Goal: Task Accomplishment & Management: Manage account settings

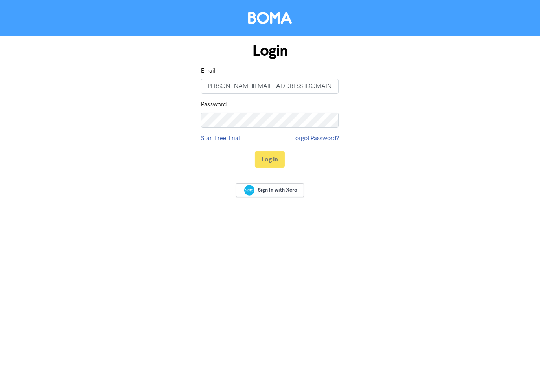
click at [272, 159] on body "Login Email sharon@passionbusiness.com.au Password Start Free Trial Forgot Pass…" at bounding box center [270, 193] width 540 height 386
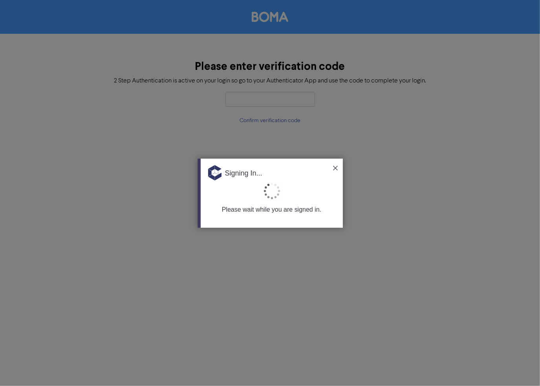
click at [335, 168] on img at bounding box center [335, 168] width 5 height 5
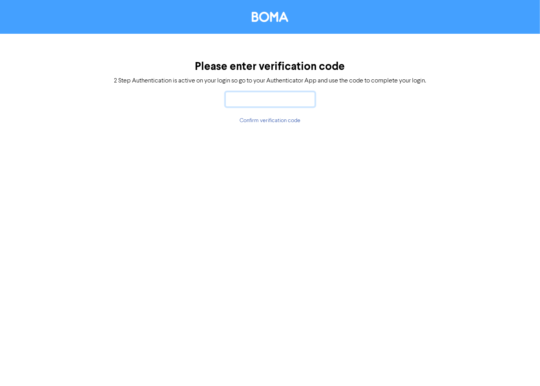
click at [250, 102] on input "text" at bounding box center [269, 99] width 89 height 15
type input "4"
type input "553599"
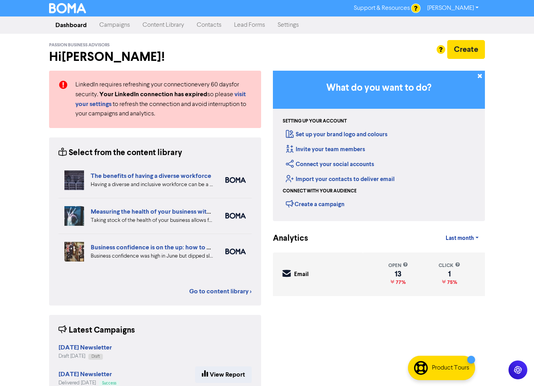
click at [108, 26] on link "Campaigns" at bounding box center [114, 25] width 43 height 16
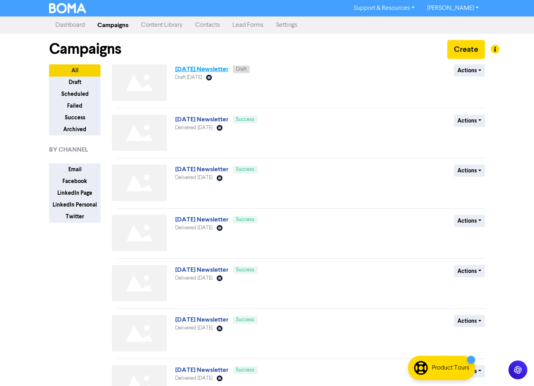
click at [199, 70] on link "September 2025 Newsletter" at bounding box center [201, 69] width 53 height 8
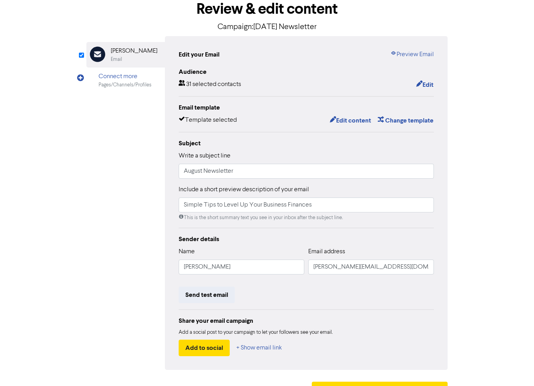
scroll to position [63, 0]
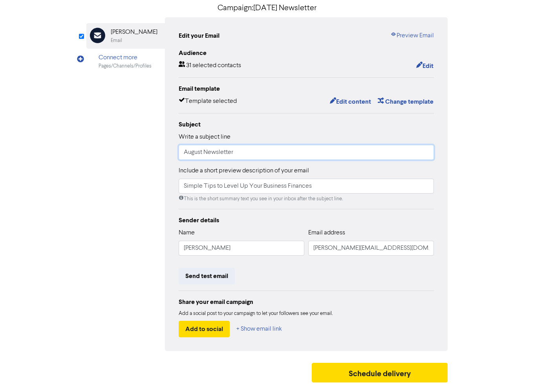
drag, startPoint x: 201, startPoint y: 152, endPoint x: 165, endPoint y: 152, distance: 36.1
click at [165, 152] on div "Edit your Email Preview Email Audience 31 selected contacts Edit Email template…" at bounding box center [306, 184] width 283 height 334
type input "September Newsletter"
click at [343, 99] on button "Edit content" at bounding box center [350, 102] width 42 height 10
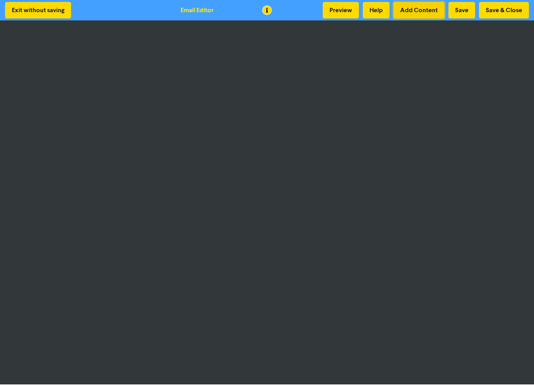
click at [408, 14] on button "Add Content" at bounding box center [418, 10] width 51 height 16
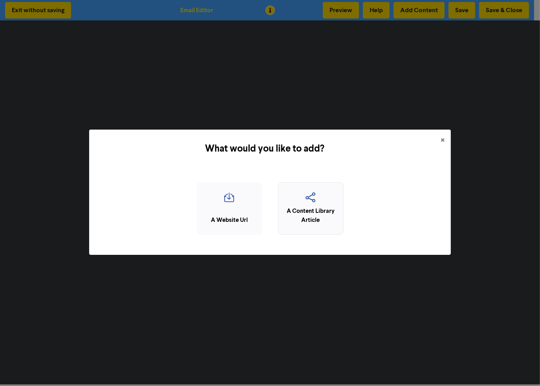
click at [320, 207] on div "A Content Library Article" at bounding box center [310, 216] width 57 height 18
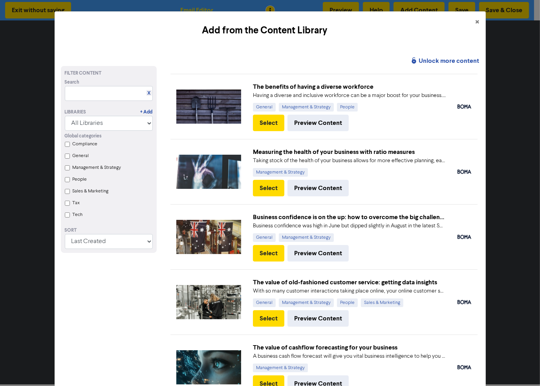
click at [66, 157] on input "General" at bounding box center [67, 155] width 5 height 5
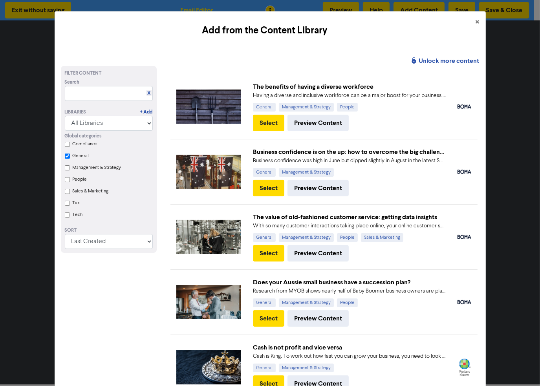
click at [66, 144] on input "Compliance" at bounding box center [67, 144] width 5 height 5
checkbox input "true"
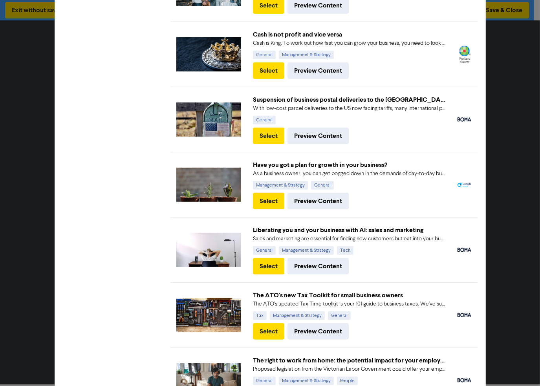
scroll to position [314, 0]
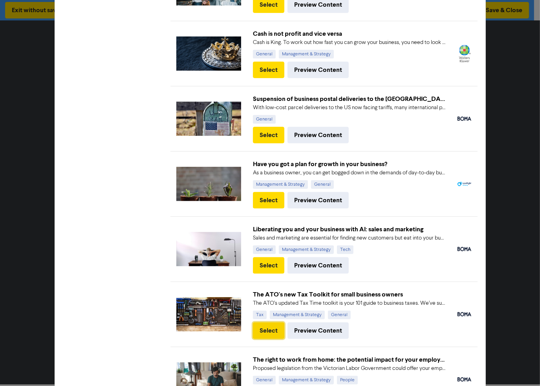
click at [271, 330] on button "Select" at bounding box center [268, 330] width 31 height 16
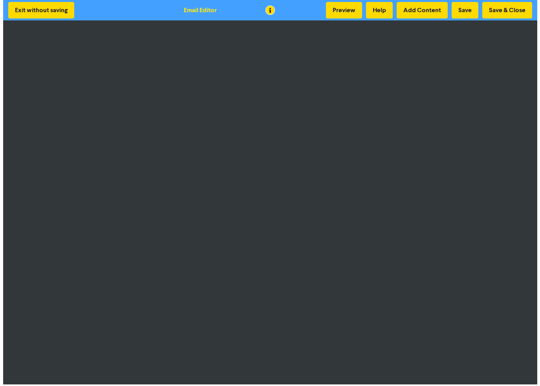
scroll to position [1, 0]
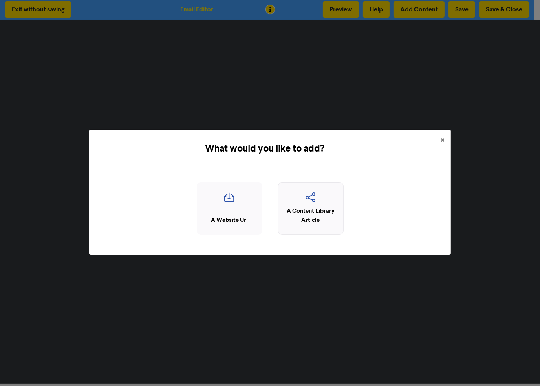
click at [296, 210] on div "A Content Library Article" at bounding box center [310, 216] width 57 height 18
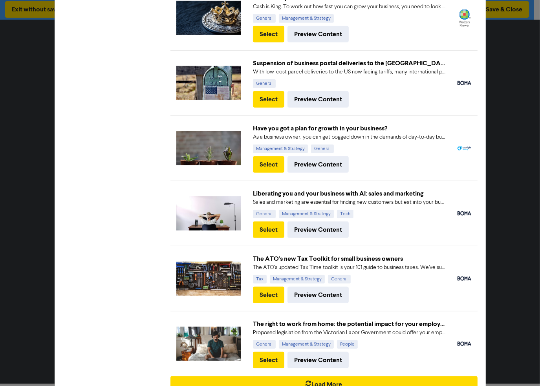
scroll to position [378, 0]
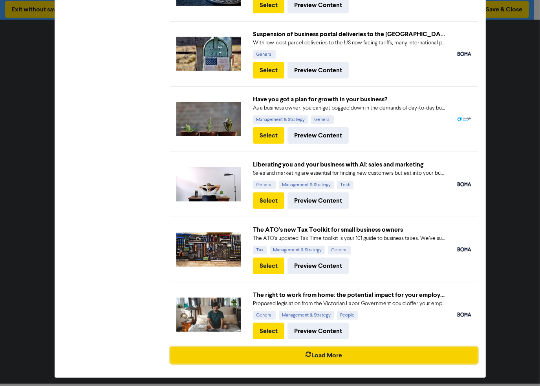
drag, startPoint x: 361, startPoint y: 351, endPoint x: 359, endPoint y: 345, distance: 7.1
click at [361, 351] on button "Load More" at bounding box center [323, 355] width 307 height 16
checkbox input "true"
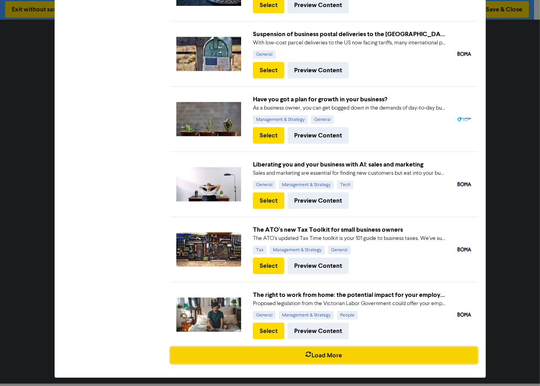
checkbox input "true"
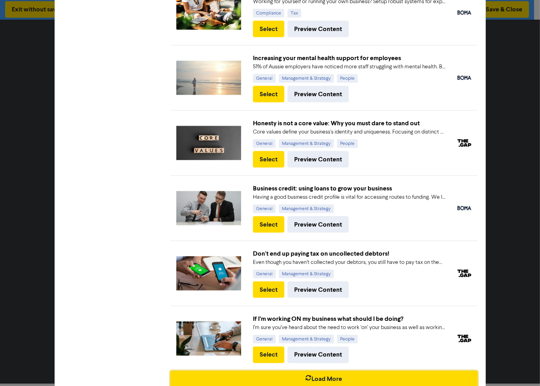
scroll to position [1006, 0]
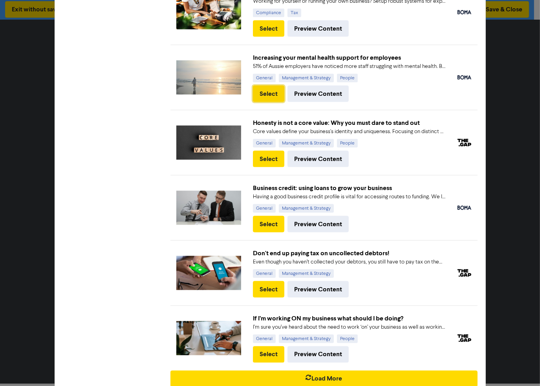
click at [262, 86] on button "Select" at bounding box center [268, 94] width 31 height 16
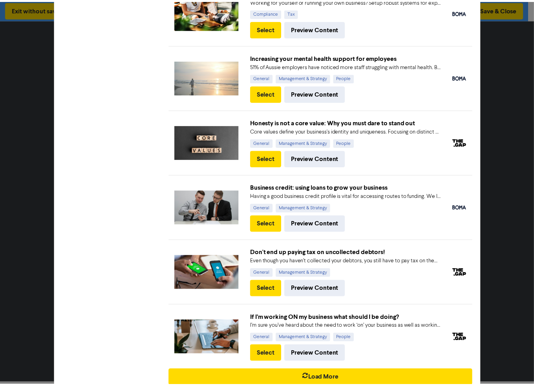
scroll to position [0, 0]
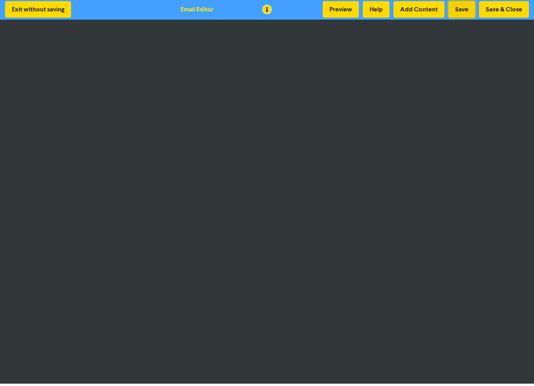
click at [466, 8] on button "Save" at bounding box center [461, 9] width 27 height 16
click at [465, 9] on button "Save" at bounding box center [461, 9] width 27 height 16
click at [463, 10] on button "Save" at bounding box center [461, 9] width 27 height 16
click at [500, 11] on button "Save & Close" at bounding box center [504, 9] width 50 height 16
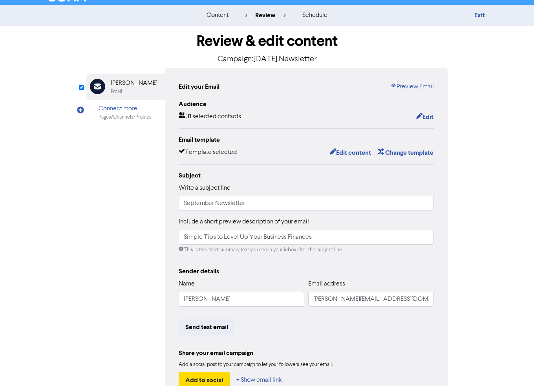
scroll to position [63, 0]
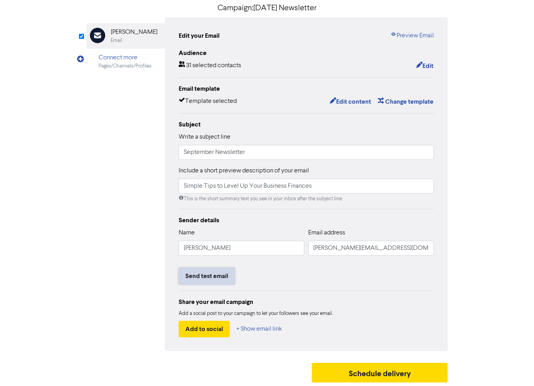
click at [215, 275] on button "Send test email" at bounding box center [207, 276] width 56 height 16
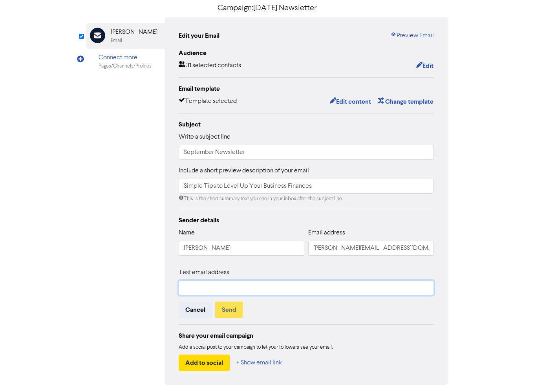
click at [223, 287] on input "text" at bounding box center [306, 287] width 255 height 15
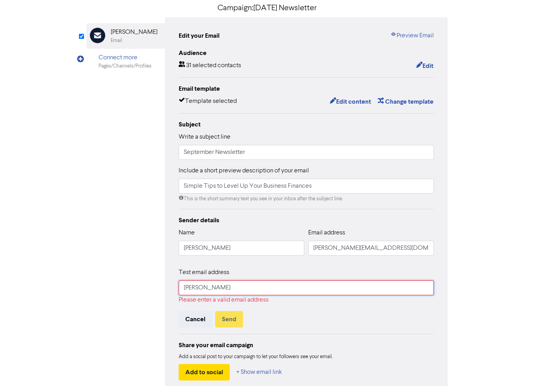
type input "sharon@passionbusiness.com.au"
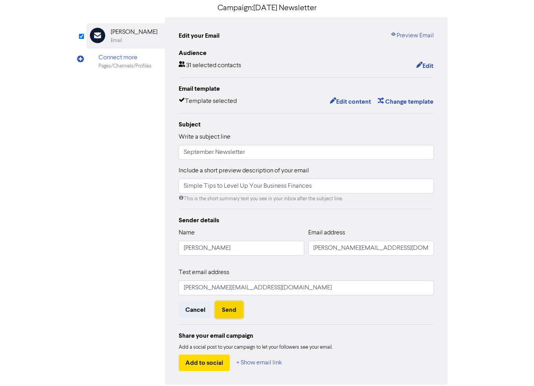
click at [221, 310] on button "Send" at bounding box center [229, 309] width 28 height 16
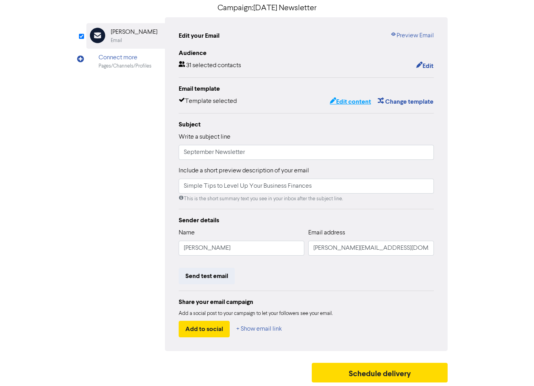
click at [352, 103] on button "Edit content" at bounding box center [350, 102] width 42 height 10
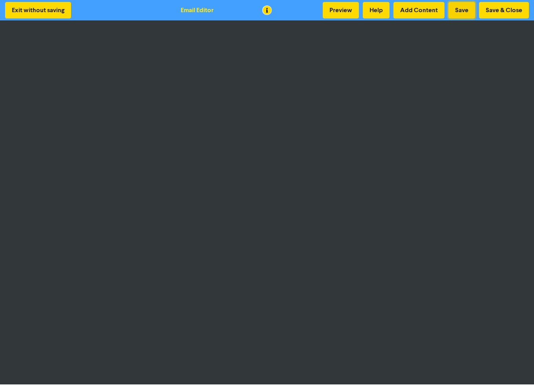
click at [457, 14] on button "Save" at bounding box center [461, 10] width 27 height 16
click at [455, 11] on button "Save" at bounding box center [461, 10] width 27 height 16
click at [464, 11] on button "Save" at bounding box center [461, 10] width 27 height 16
click at [491, 9] on button "Save & Close" at bounding box center [504, 10] width 50 height 16
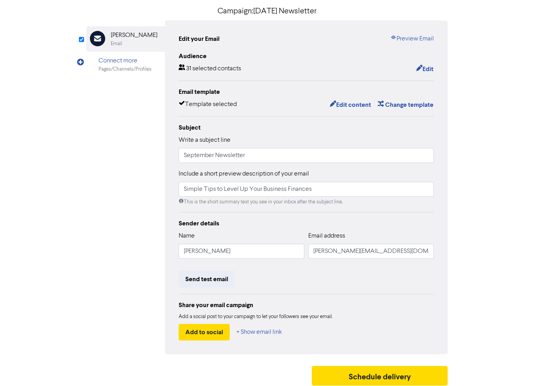
scroll to position [63, 0]
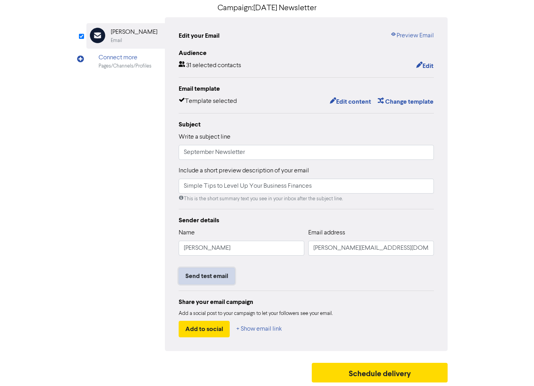
click at [225, 273] on button "Send test email" at bounding box center [207, 276] width 56 height 16
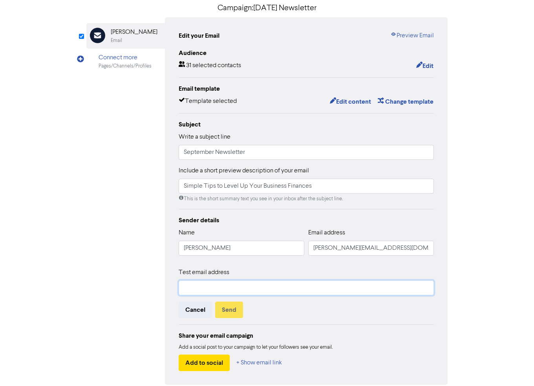
click at [251, 290] on input "text" at bounding box center [306, 287] width 255 height 15
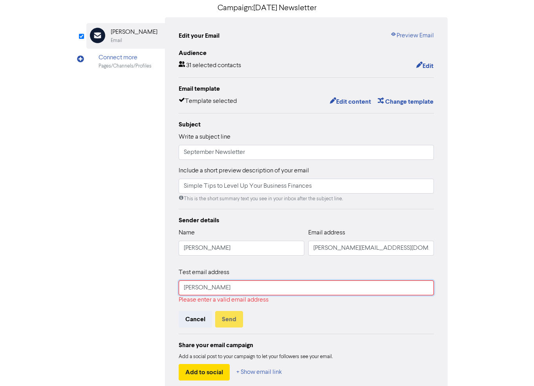
type input "sharon@passionbusiness.com.au"
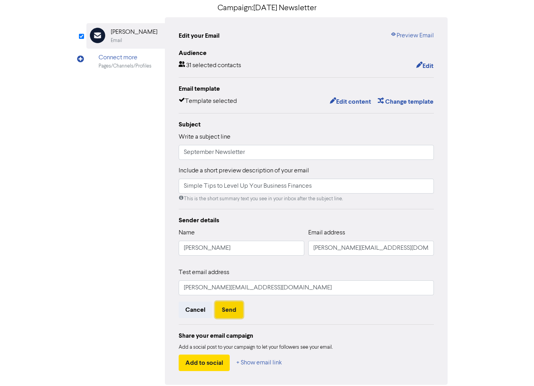
click at [228, 312] on button "Send" at bounding box center [229, 309] width 28 height 16
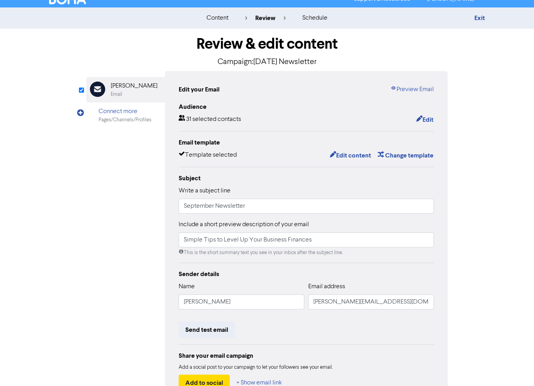
scroll to position [0, 0]
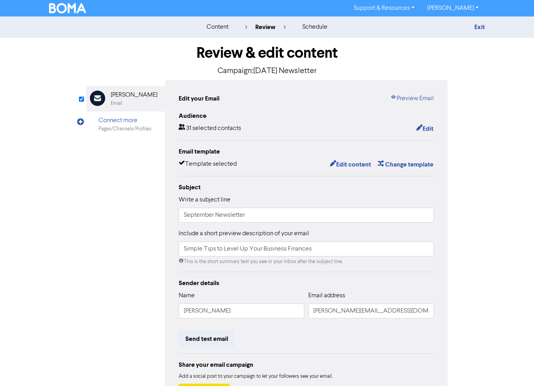
click at [68, 14] on div "Support & Resources Video Tutorials FAQ & Guides Marketing Education Sharon Cas…" at bounding box center [266, 8] width 447 height 13
click at [72, 6] on img at bounding box center [67, 8] width 37 height 10
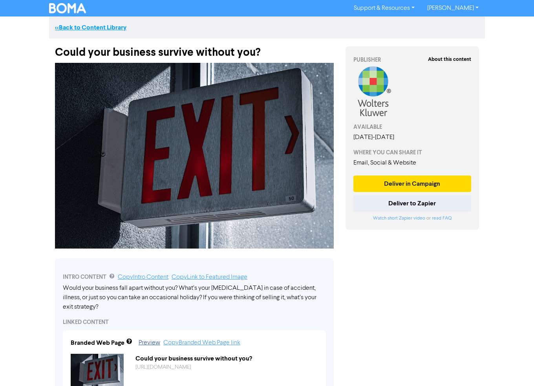
click at [85, 28] on link "<< Back to Content Library" at bounding box center [90, 28] width 71 height 8
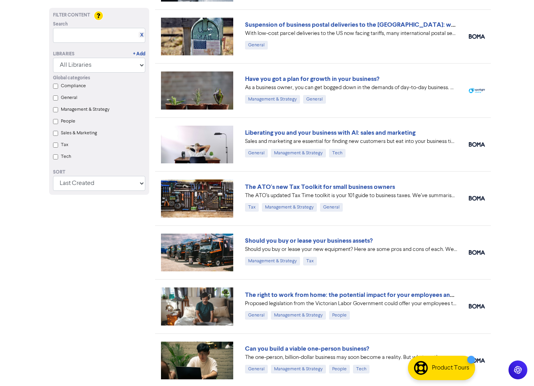
scroll to position [477, 0]
click at [282, 184] on link "The ATO's new Tax Toolkit for small business owners" at bounding box center [320, 187] width 150 height 8
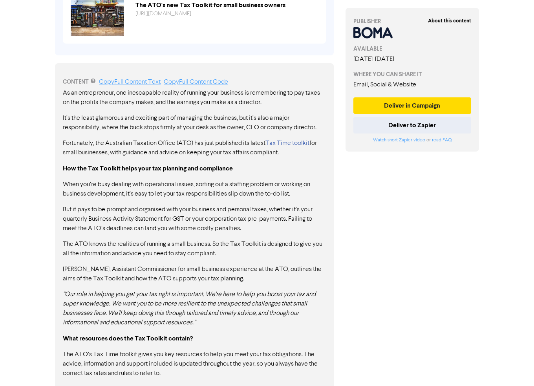
scroll to position [352, 0]
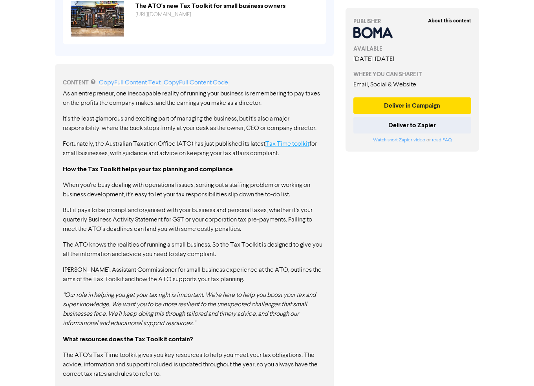
click at [296, 141] on link "Tax Time toolkit" at bounding box center [287, 144] width 44 height 6
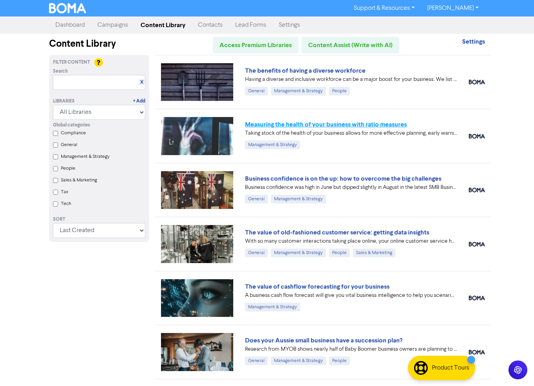
click at [274, 123] on link "Measuring the health of your business with ratio measures" at bounding box center [326, 124] width 162 height 8
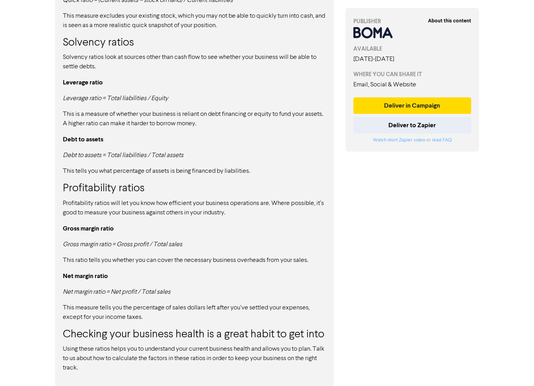
scroll to position [658, 0]
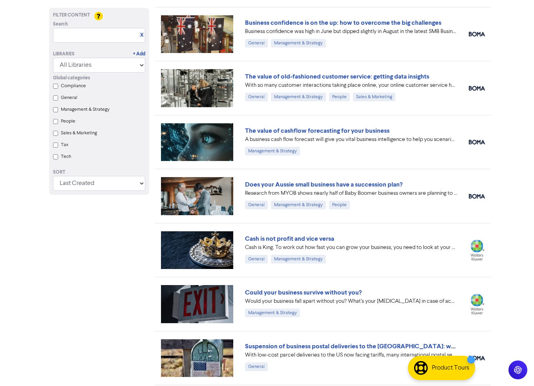
scroll to position [157, 0]
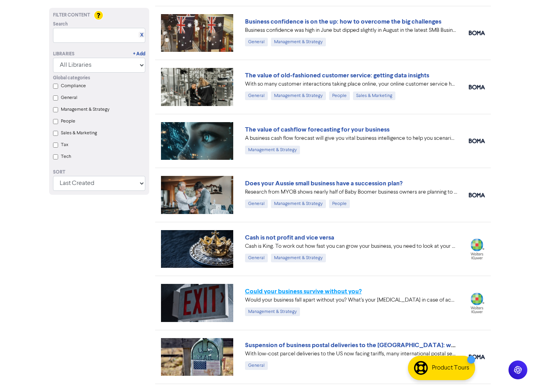
click at [295, 292] on link "Could your business survive without you?" at bounding box center [303, 291] width 117 height 8
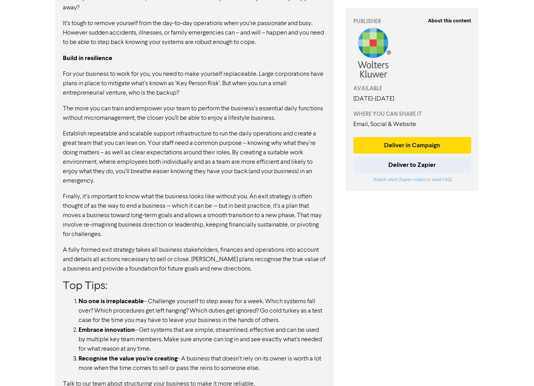
scroll to position [455, 0]
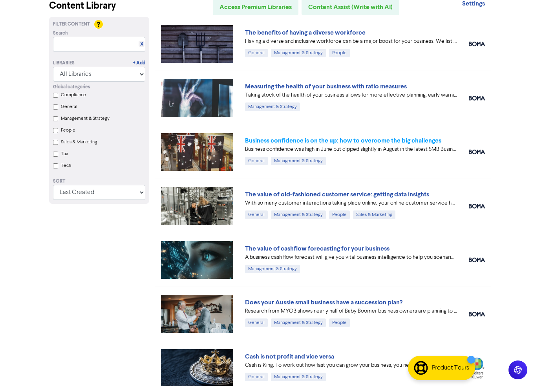
scroll to position [38, 0]
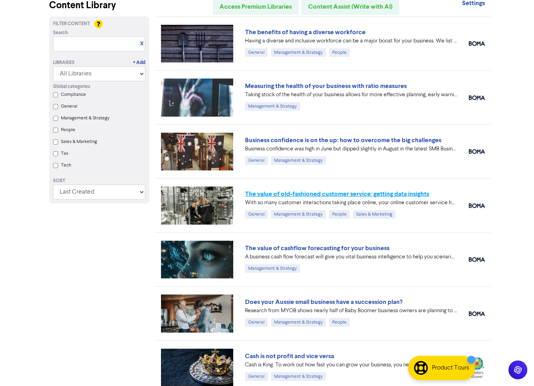
click at [380, 193] on link "The value of old-fashioned customer service: getting data insights" at bounding box center [337, 194] width 184 height 8
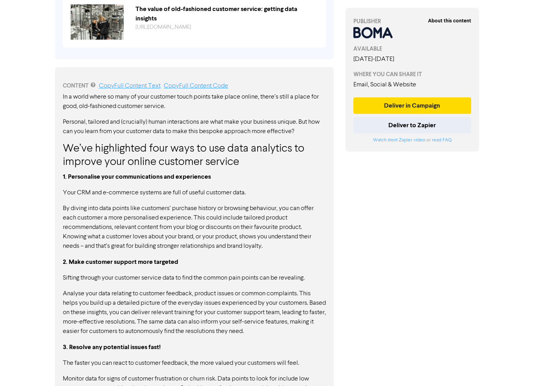
scroll to position [353, 0]
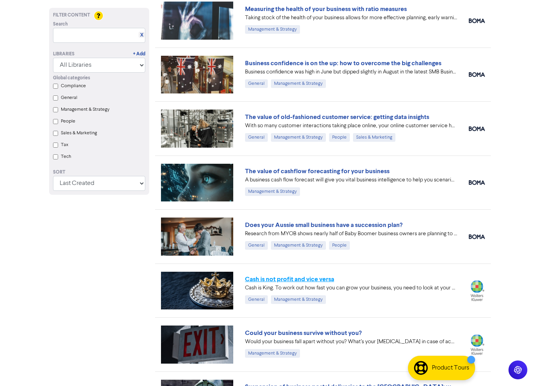
scroll to position [116, 0]
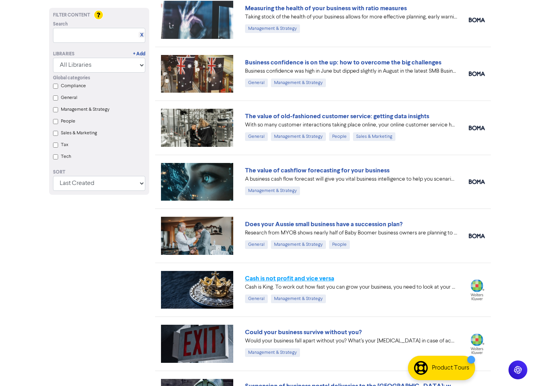
click at [308, 274] on link "Cash is not profit and vice versa" at bounding box center [289, 278] width 89 height 8
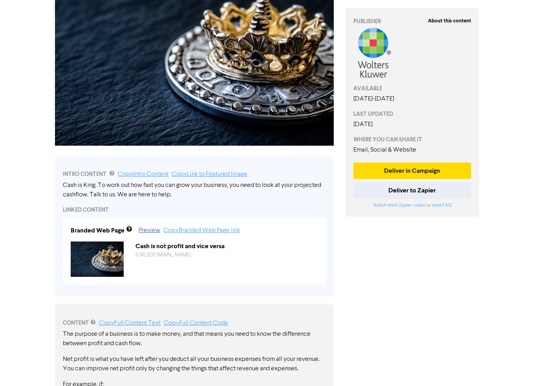
scroll to position [44, 0]
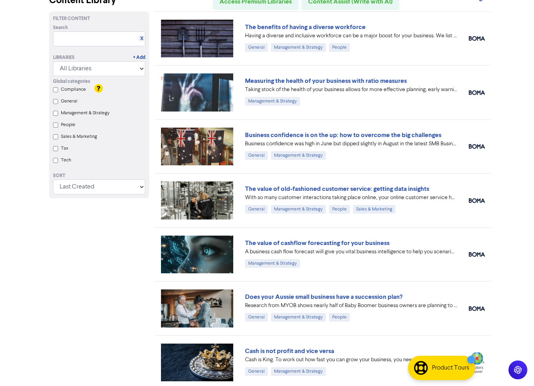
scroll to position [116, 0]
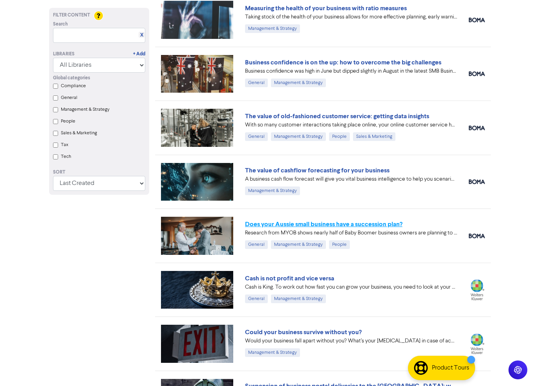
click at [272, 222] on link "Does your Aussie small business have a succession plan?" at bounding box center [323, 224] width 157 height 8
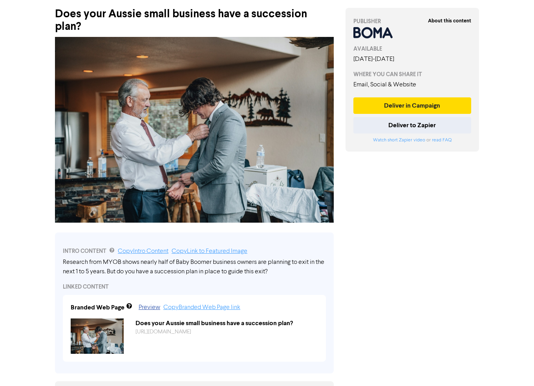
scroll to position [39, 0]
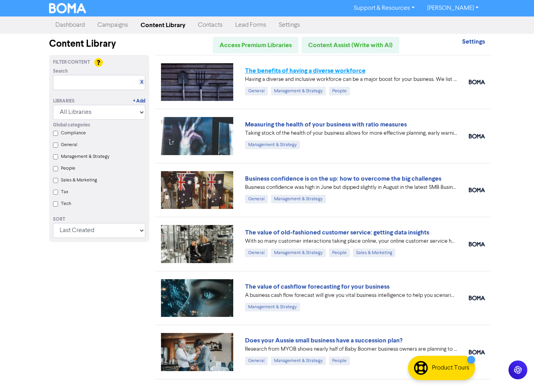
click at [309, 68] on link "The benefits of having a diverse workforce" at bounding box center [305, 71] width 120 height 8
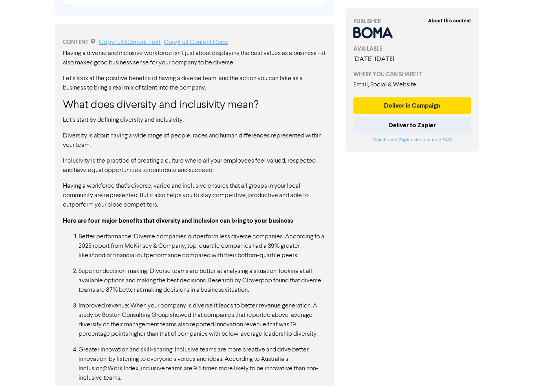
scroll to position [392, 0]
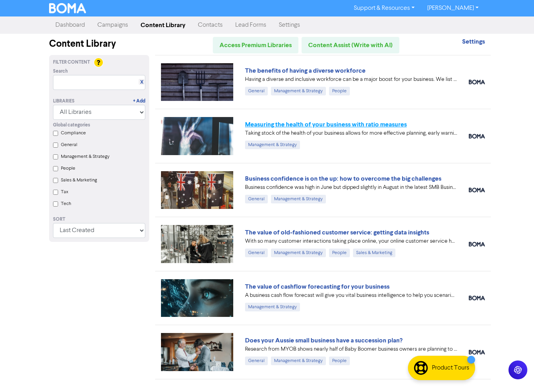
click at [297, 121] on link "Measuring the health of your business with ratio measures" at bounding box center [326, 124] width 162 height 8
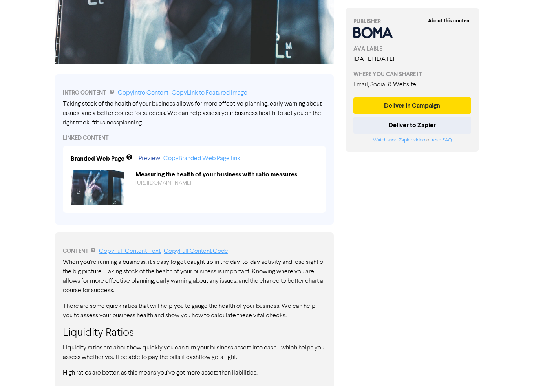
scroll to position [196, 0]
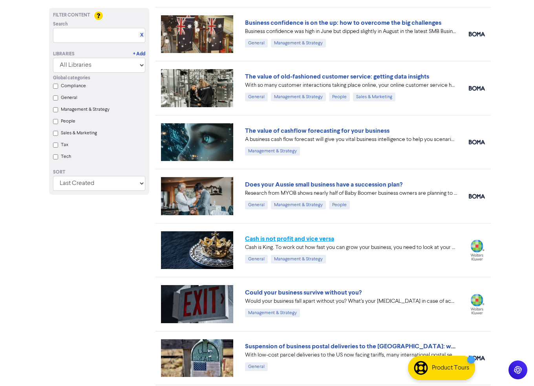
scroll to position [156, 0]
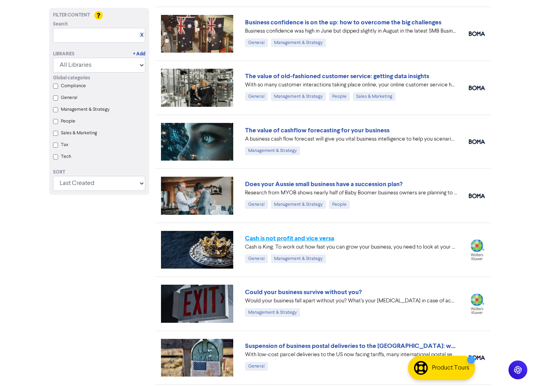
click at [320, 236] on link "Cash is not profit and vice versa" at bounding box center [289, 238] width 89 height 8
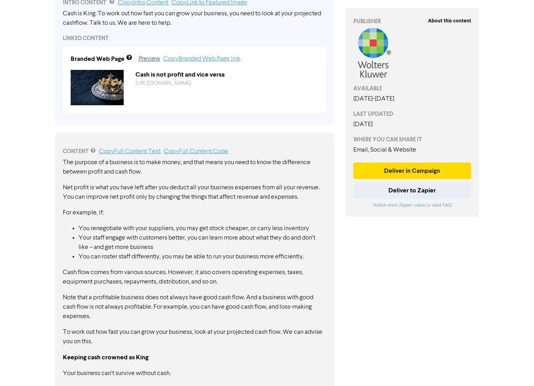
scroll to position [275, 0]
drag, startPoint x: 64, startPoint y: 161, endPoint x: 160, endPoint y: 270, distance: 145.5
click at [166, 277] on div "The purpose of a business is to make money, and that means you need to know the…" at bounding box center [194, 342] width 263 height 371
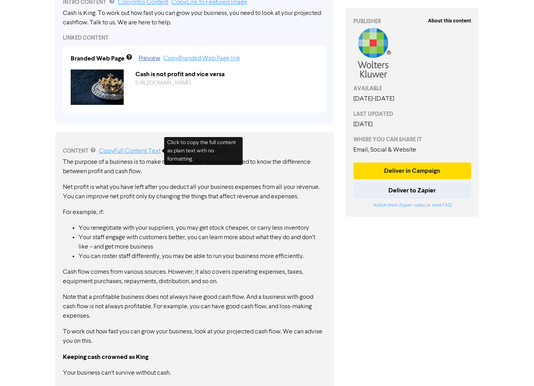
click at [147, 150] on link "Copy Full Content Text" at bounding box center [130, 151] width 62 height 6
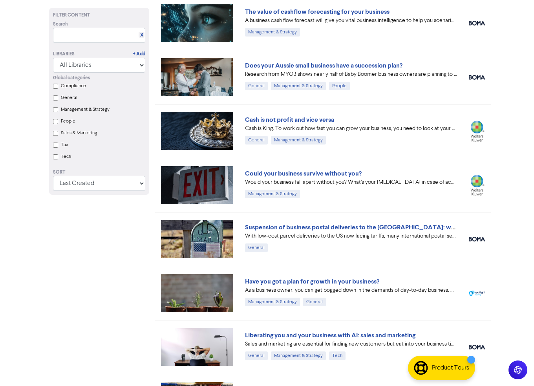
scroll to position [156, 0]
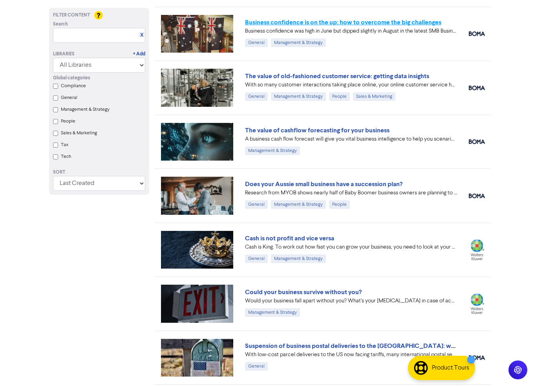
click at [336, 22] on link "Business confidence is on the up: how to overcome the big challenges" at bounding box center [343, 22] width 196 height 8
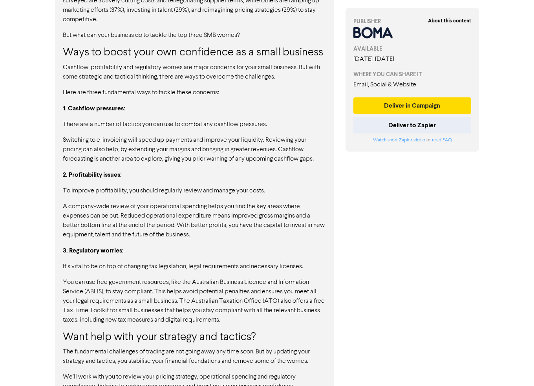
scroll to position [656, 0]
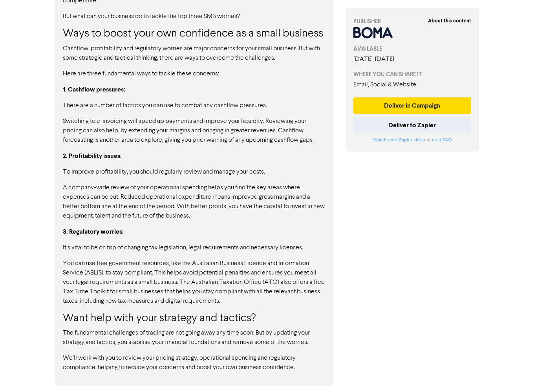
click at [88, 271] on p "You can use free government resources, like the Australian Business Licence and…" at bounding box center [194, 282] width 263 height 47
click at [219, 285] on p "You can use free government resources, like the Australian Business Licence and…" at bounding box center [194, 282] width 263 height 47
drag, startPoint x: 195, startPoint y: 263, endPoint x: 105, endPoint y: 270, distance: 90.2
click at [105, 270] on p "You can use free government resources, like the Australian Business Licence and…" at bounding box center [194, 282] width 263 height 47
drag, startPoint x: 105, startPoint y: 270, endPoint x: 89, endPoint y: 269, distance: 16.1
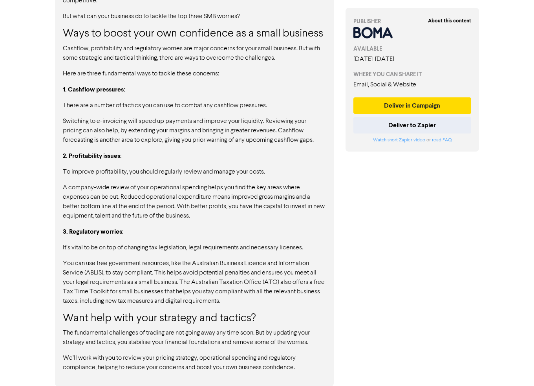
click at [88, 270] on p "You can use free government resources, like the Australian Business Licence and…" at bounding box center [194, 282] width 263 height 47
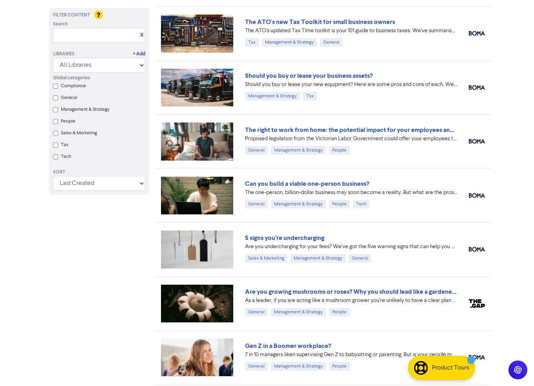
scroll to position [642, 0]
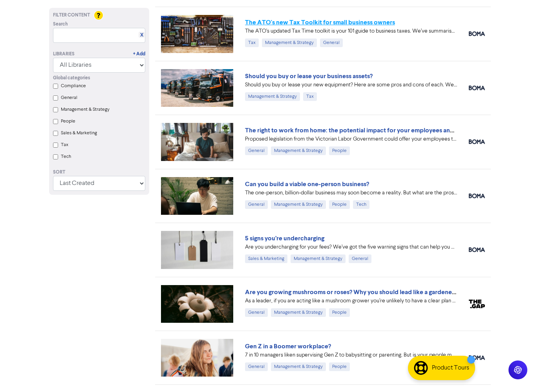
click at [324, 22] on link "The ATO's new Tax Toolkit for small business owners" at bounding box center [320, 22] width 150 height 8
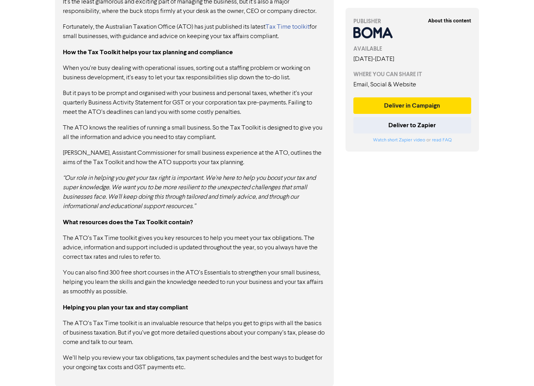
scroll to position [469, 0]
click at [299, 25] on link "Tax Time toolkit" at bounding box center [287, 27] width 44 height 6
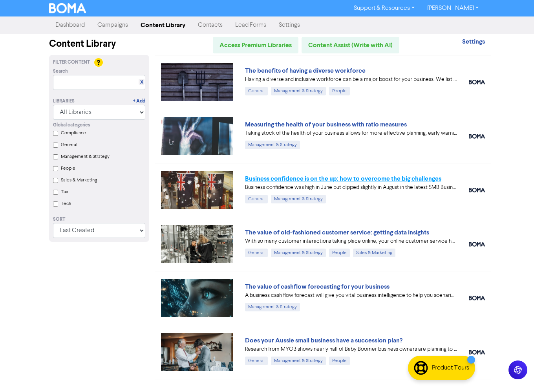
click at [316, 177] on link "Business confidence is on the up: how to overcome the big challenges" at bounding box center [343, 179] width 196 height 8
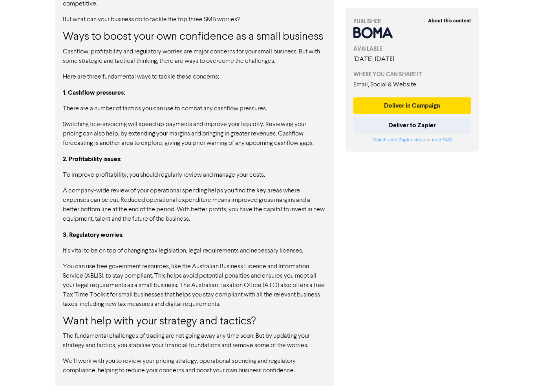
scroll to position [656, 0]
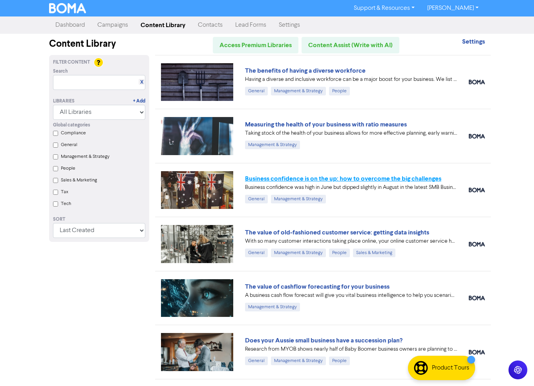
click at [282, 175] on link "Business confidence is on the up: how to overcome the big challenges" at bounding box center [343, 179] width 196 height 8
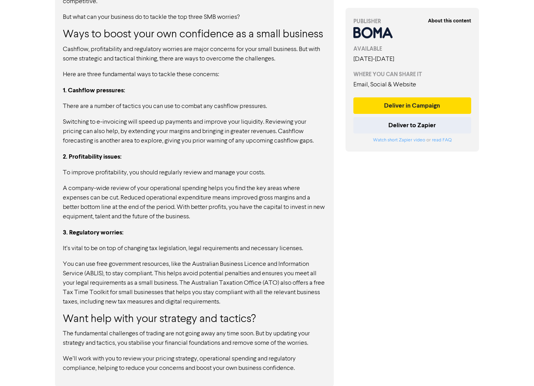
scroll to position [656, 0]
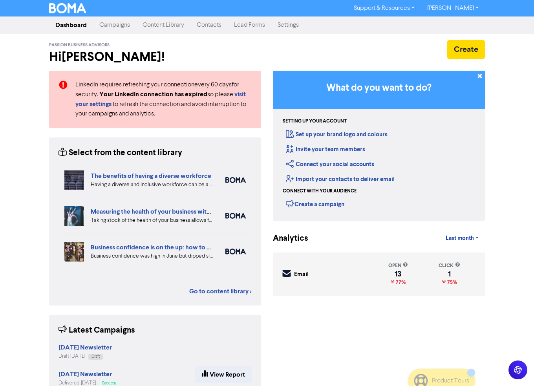
click at [201, 25] on link "Contacts" at bounding box center [208, 25] width 37 height 16
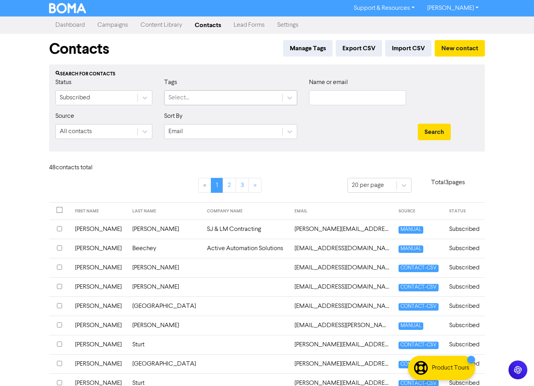
click at [232, 97] on div "Select..." at bounding box center [223, 98] width 118 height 14
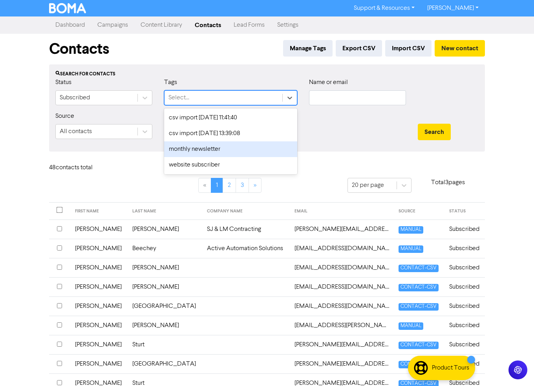
click at [212, 154] on div "monthly newsletter" at bounding box center [230, 149] width 133 height 16
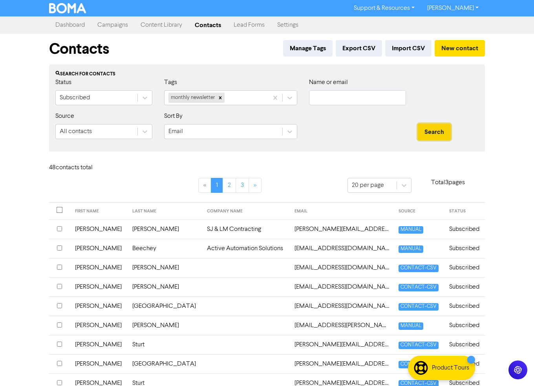
click at [431, 128] on button "Search" at bounding box center [434, 132] width 33 height 16
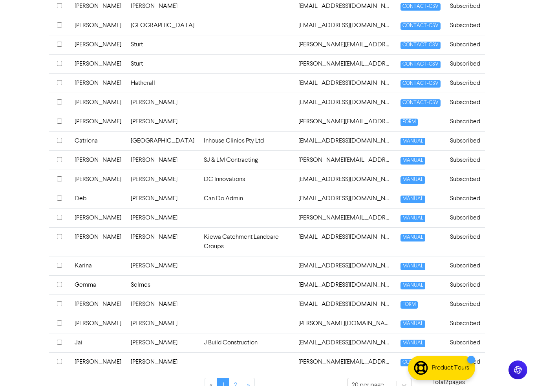
scroll to position [246, 0]
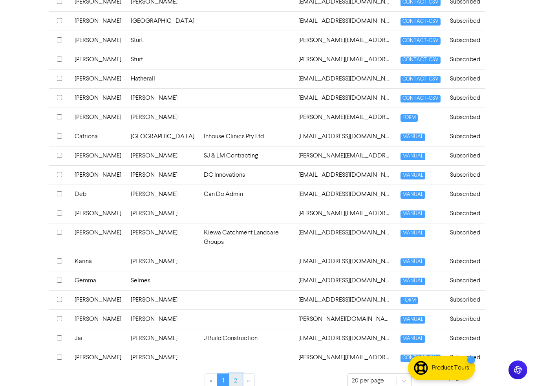
click at [236, 373] on link "2" at bounding box center [235, 380] width 13 height 15
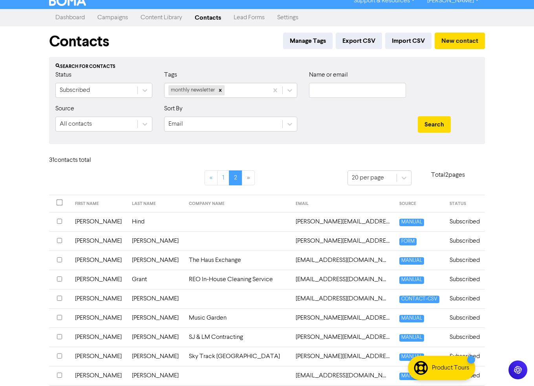
scroll to position [0, 0]
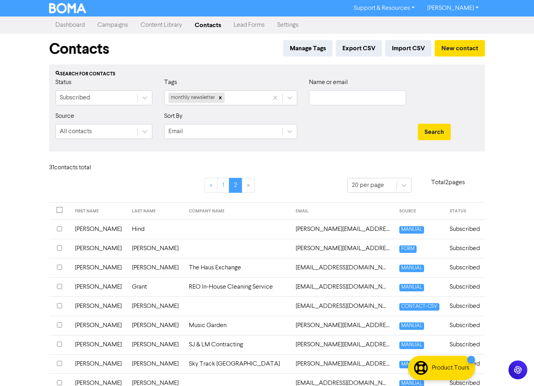
click at [64, 23] on link "Dashboard" at bounding box center [70, 25] width 42 height 16
